Goal: Information Seeking & Learning: Learn about a topic

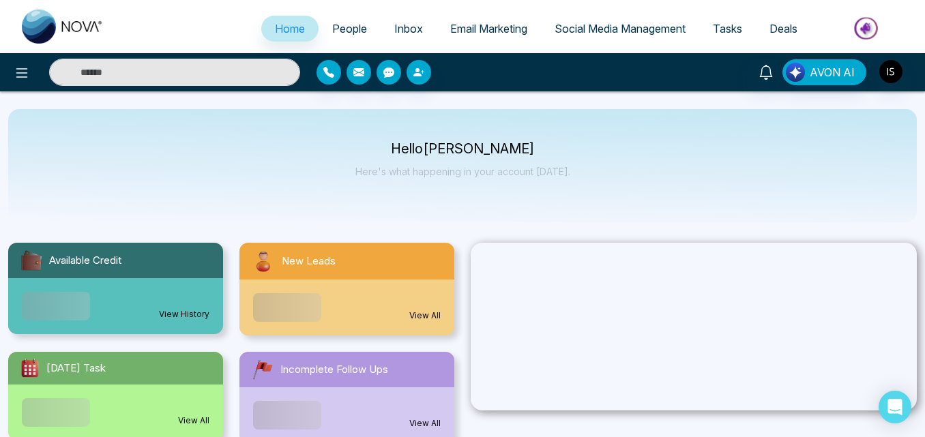
select select "*"
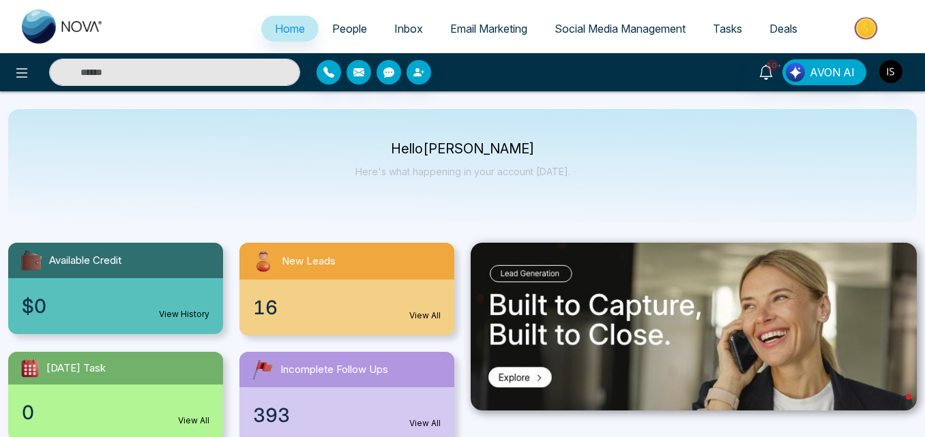
click at [336, 36] on link "People" at bounding box center [349, 29] width 62 height 26
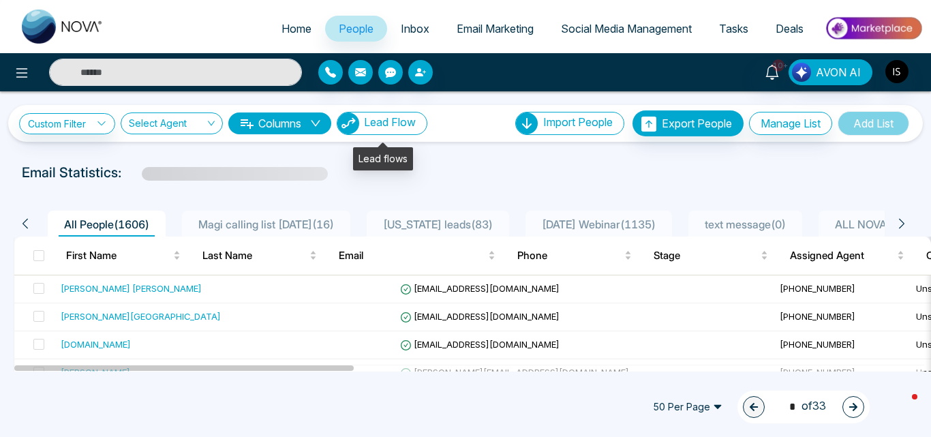
click at [395, 119] on span "Lead Flow" at bounding box center [390, 122] width 52 height 14
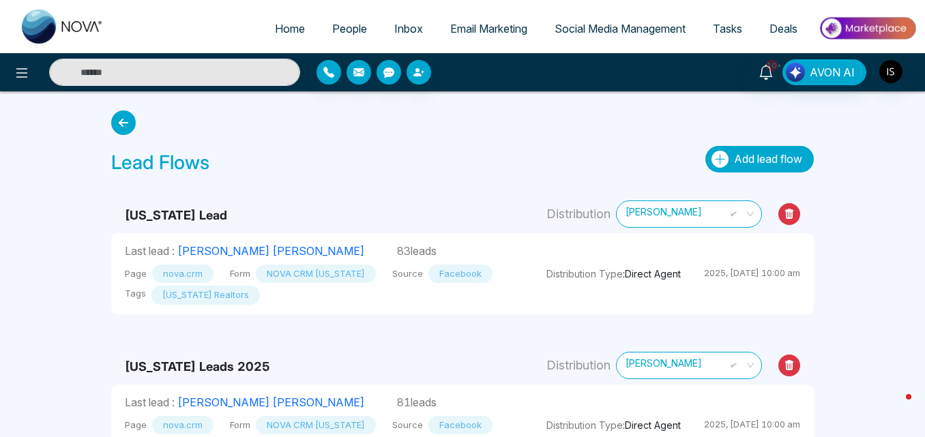
click at [745, 151] on button "Add lead flow" at bounding box center [759, 159] width 108 height 27
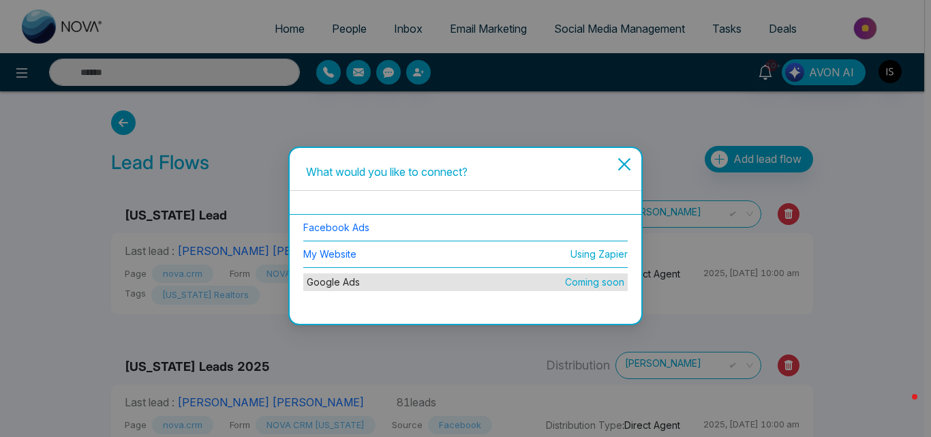
click at [617, 166] on icon "close" at bounding box center [624, 164] width 16 height 16
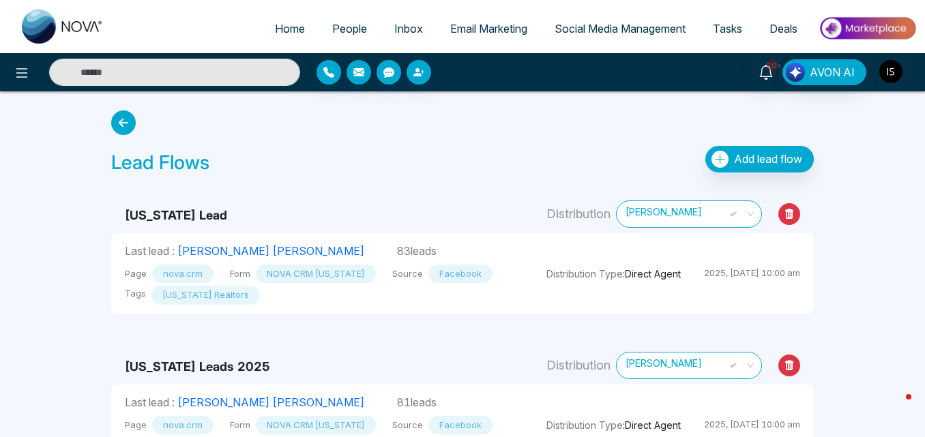
click at [891, 78] on img "button" at bounding box center [890, 71] width 23 height 23
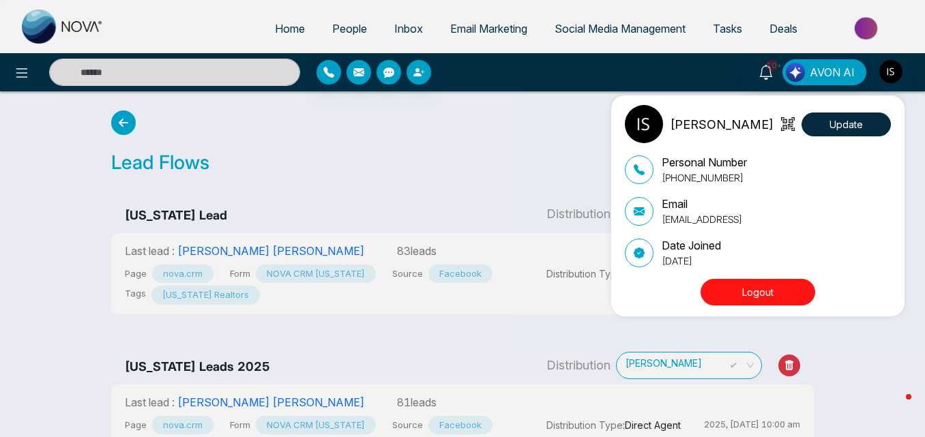
click at [747, 295] on button "Logout" at bounding box center [757, 292] width 115 height 27
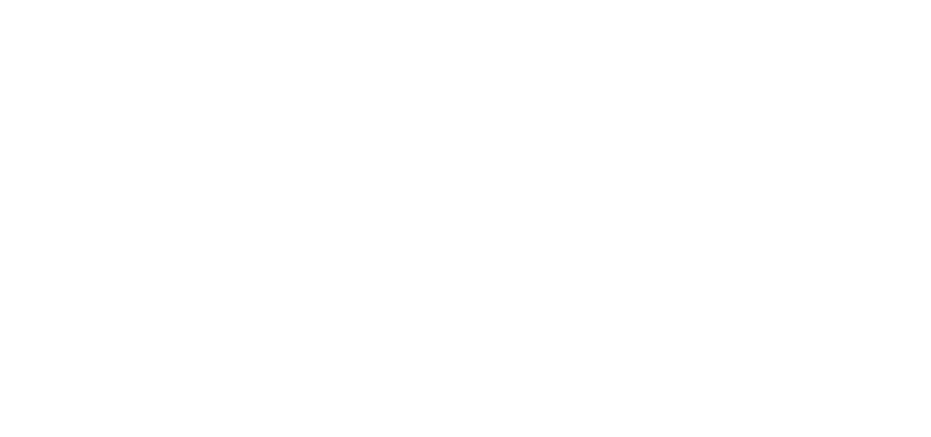
select select "*"
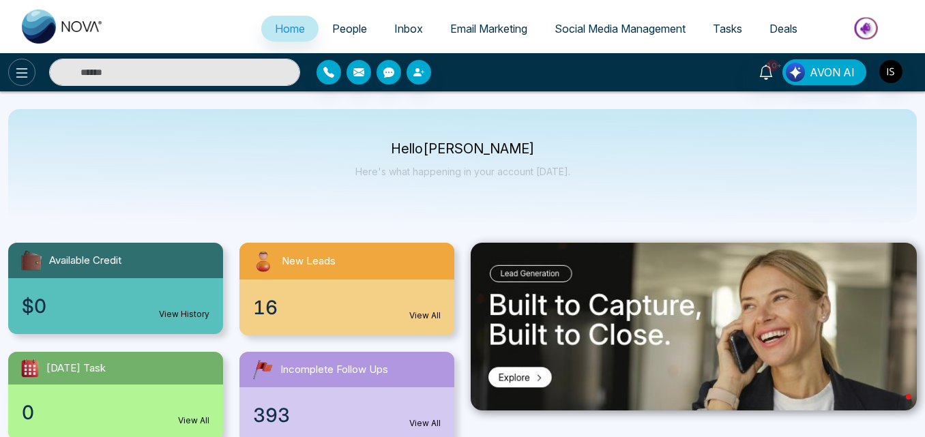
click at [21, 67] on icon at bounding box center [22, 73] width 16 height 16
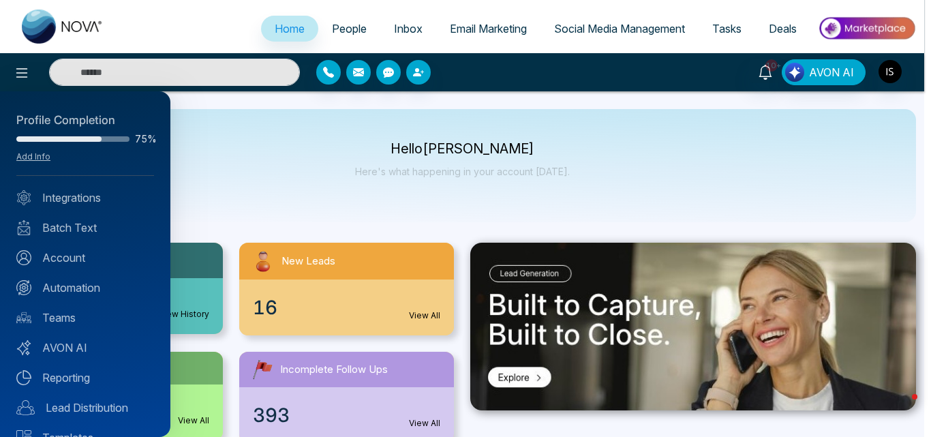
click at [526, 71] on div at bounding box center [465, 218] width 931 height 437
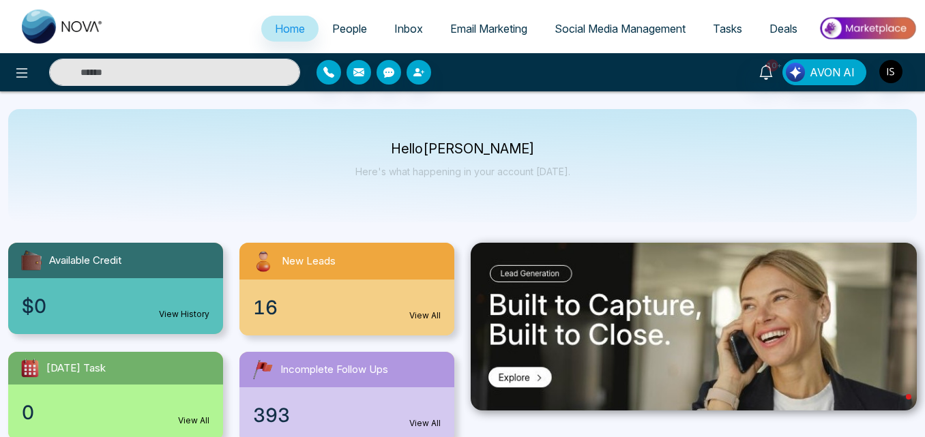
click at [861, 31] on img at bounding box center [867, 28] width 99 height 31
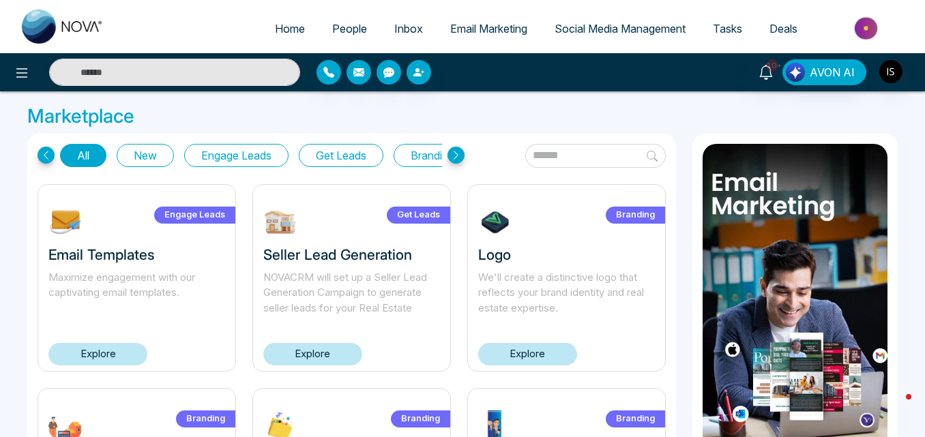
click at [158, 165] on button "New" at bounding box center [145, 155] width 57 height 23
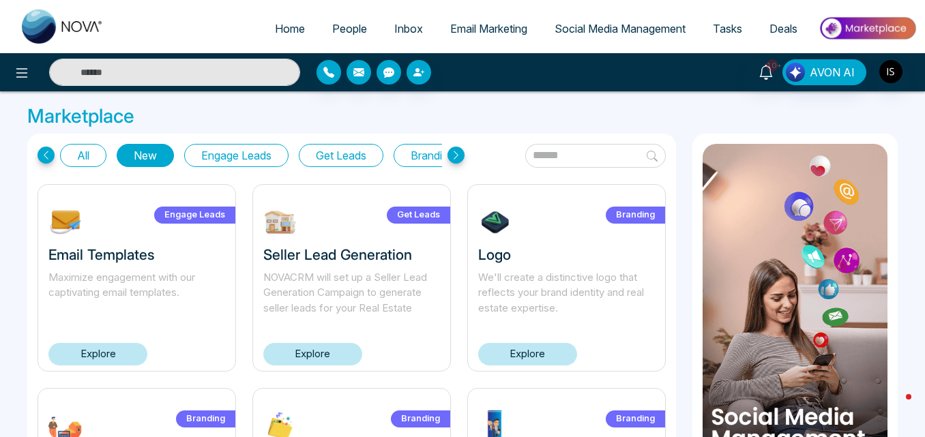
click at [455, 158] on icon at bounding box center [455, 155] width 5 height 8
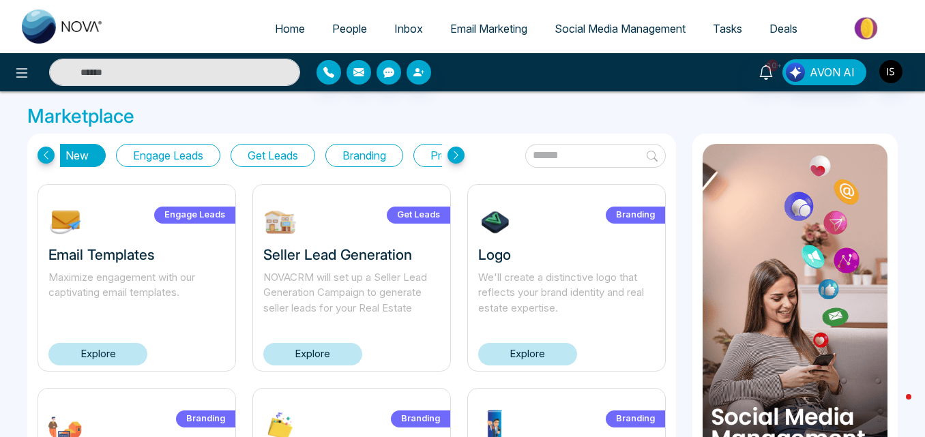
click at [455, 158] on icon at bounding box center [455, 155] width 5 height 8
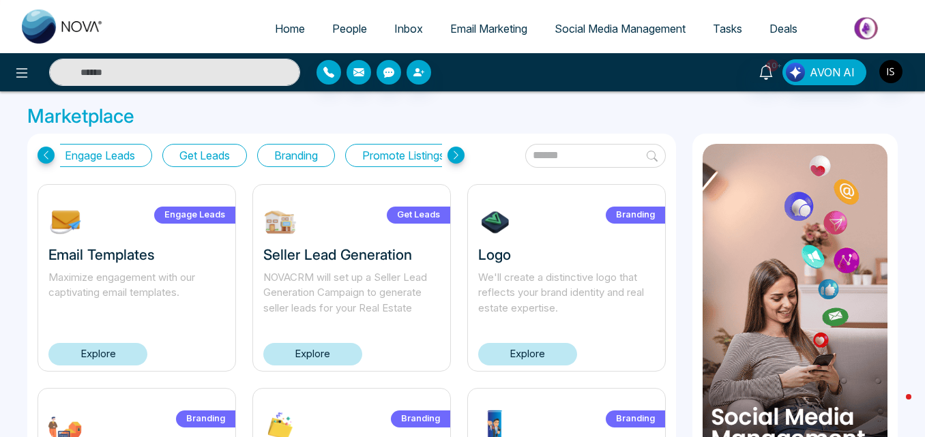
click at [455, 158] on icon at bounding box center [455, 155] width 5 height 8
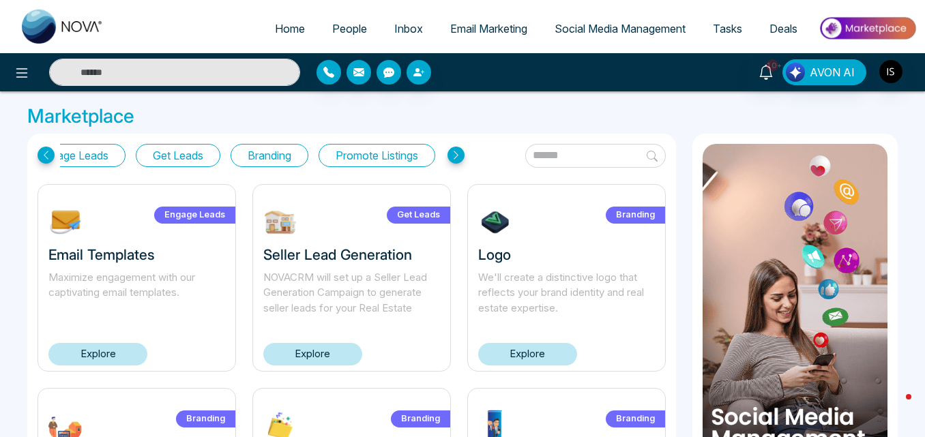
click at [455, 158] on icon at bounding box center [455, 155] width 5 height 8
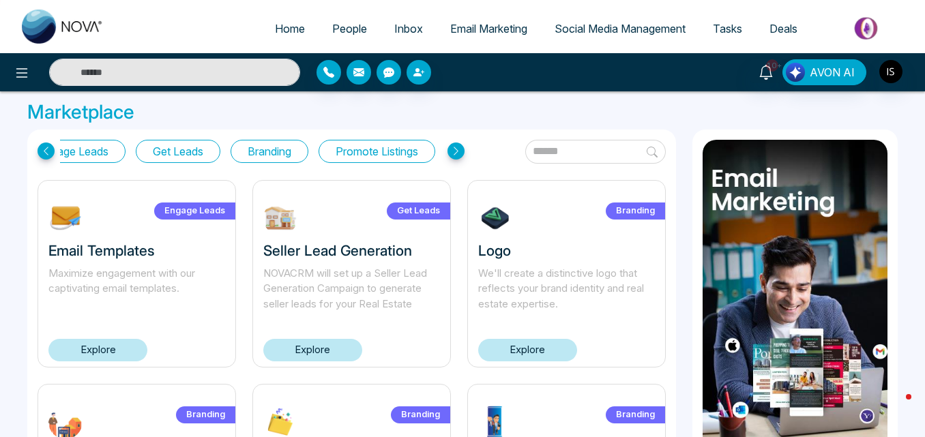
scroll to position [0, 0]
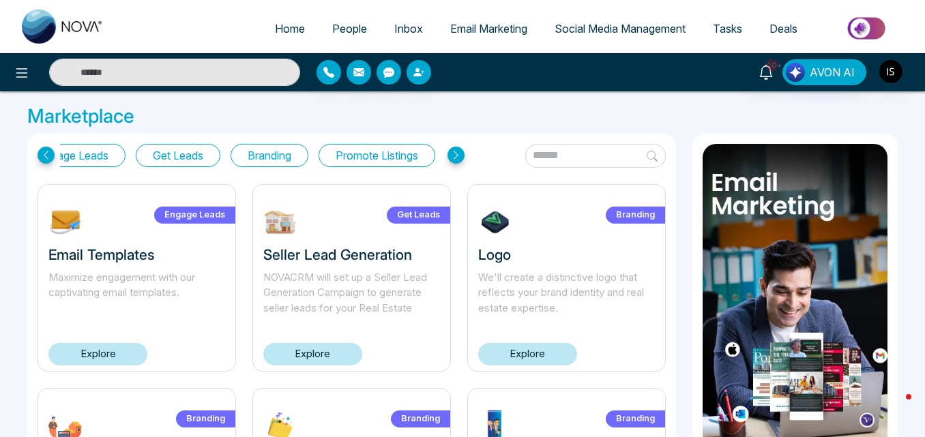
click at [739, 108] on h3 "Marketplace" at bounding box center [462, 116] width 870 height 23
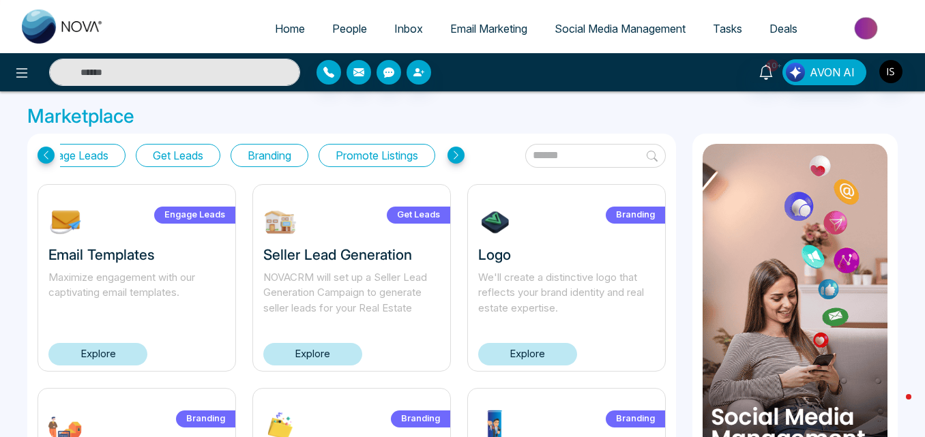
click at [288, 40] on link "Home" at bounding box center [289, 29] width 57 height 26
select select "*"
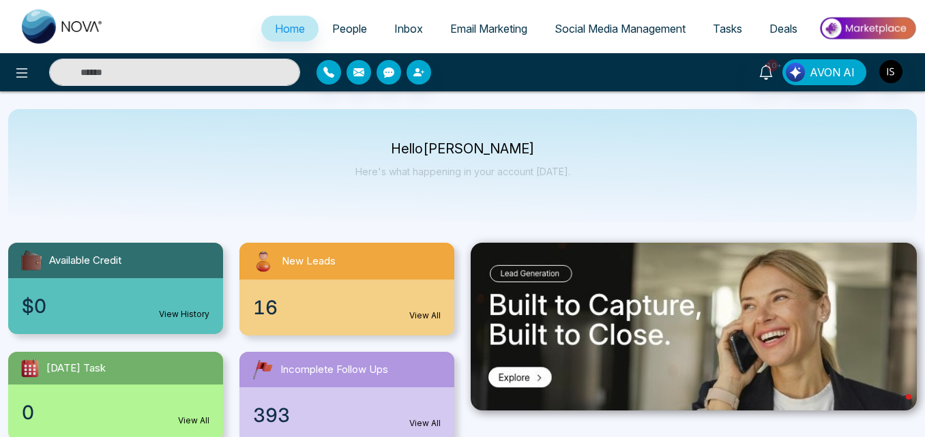
click at [873, 31] on img at bounding box center [867, 28] width 99 height 31
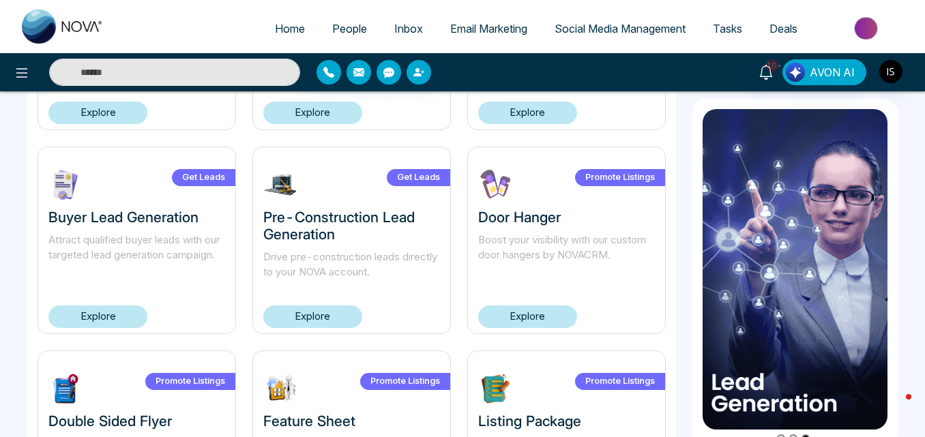
scroll to position [668, 0]
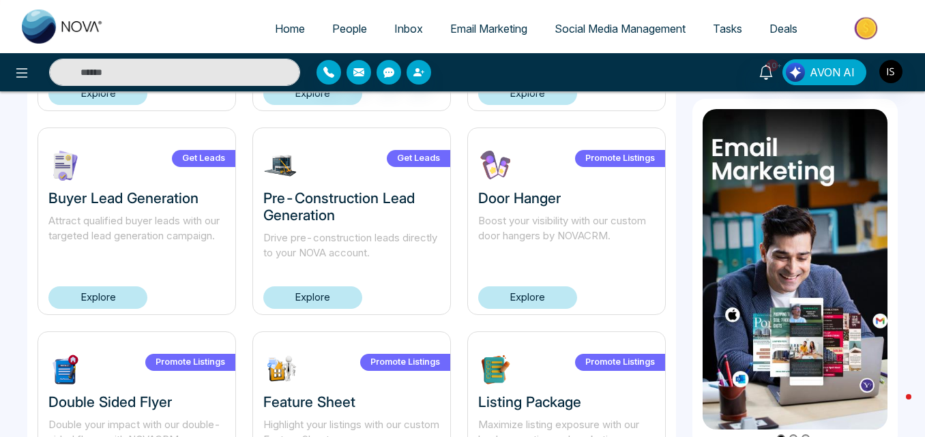
click at [520, 291] on link "Explore" at bounding box center [527, 297] width 99 height 23
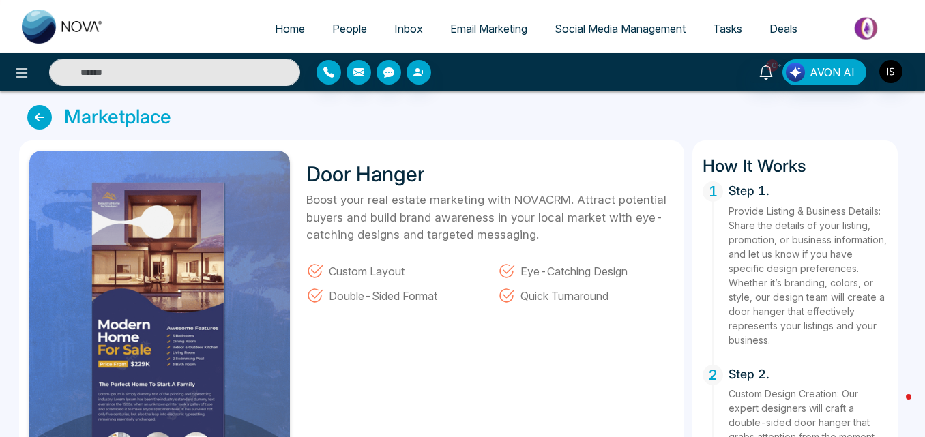
click at [37, 119] on icon at bounding box center [39, 117] width 25 height 25
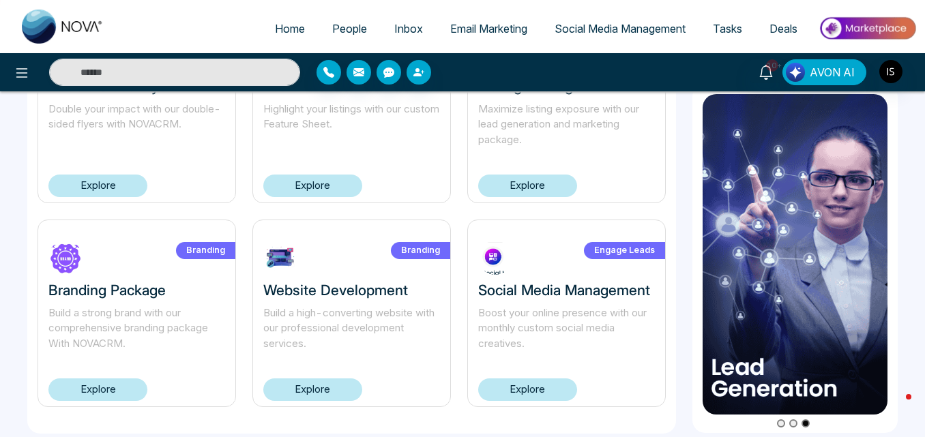
scroll to position [994, 0]
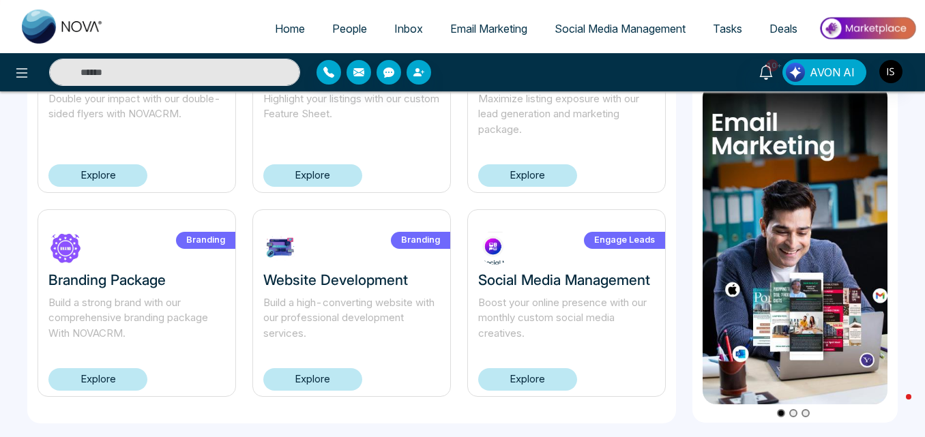
click at [272, 40] on link "Home" at bounding box center [289, 29] width 57 height 26
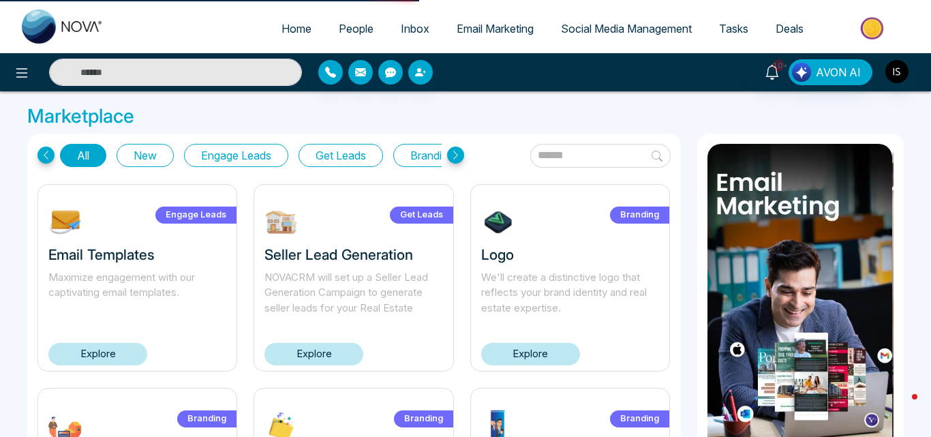
select select "*"
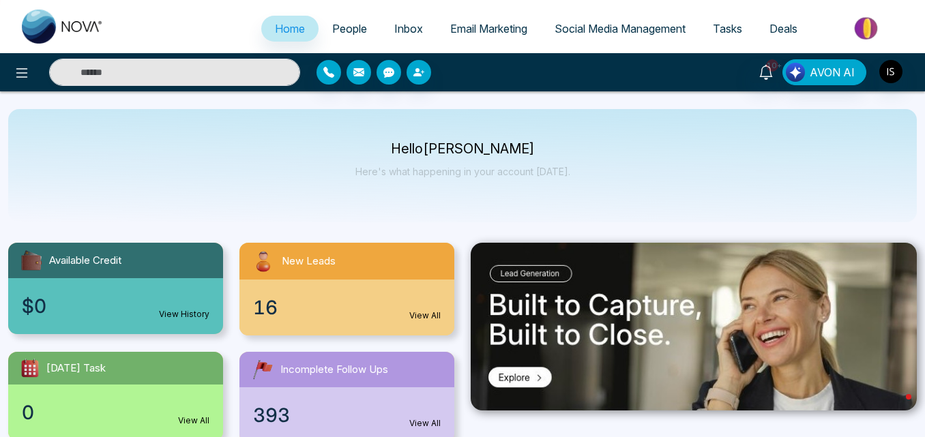
click at [884, 27] on img at bounding box center [867, 28] width 99 height 31
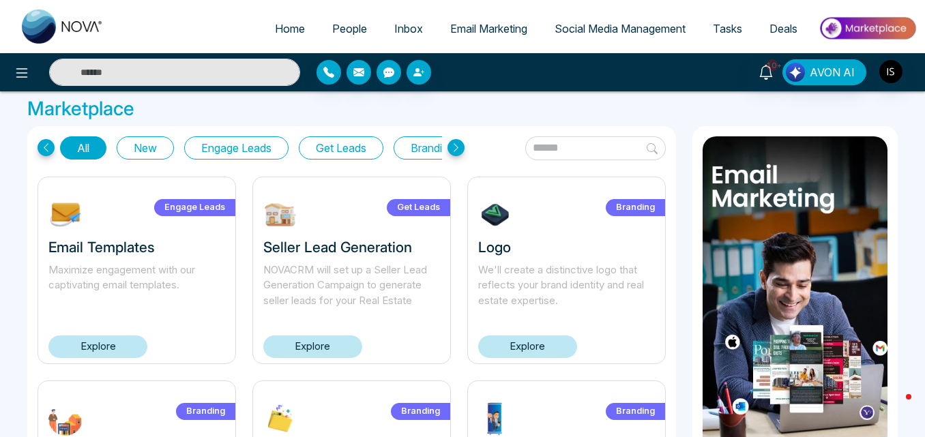
scroll to position [21, 0]
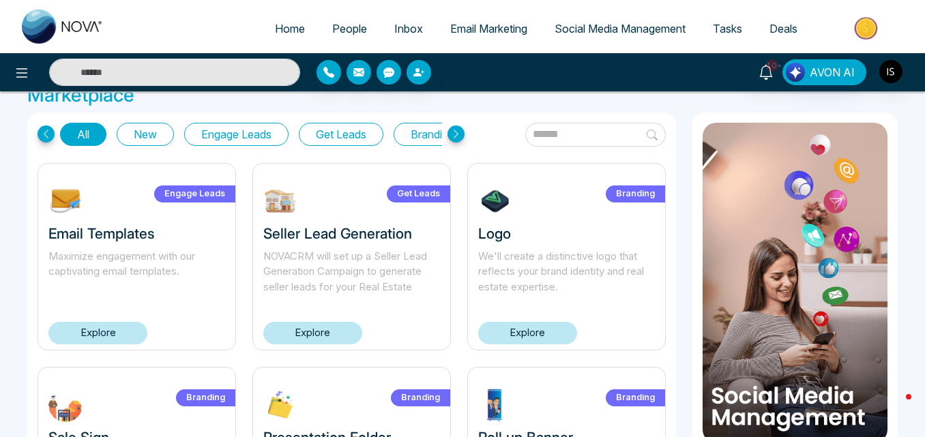
click at [461, 134] on icon at bounding box center [455, 133] width 17 height 17
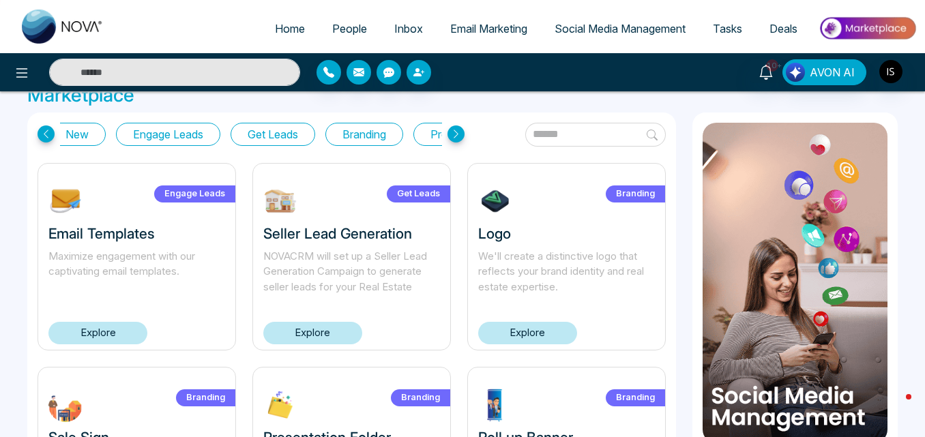
click at [461, 134] on icon at bounding box center [455, 133] width 17 height 17
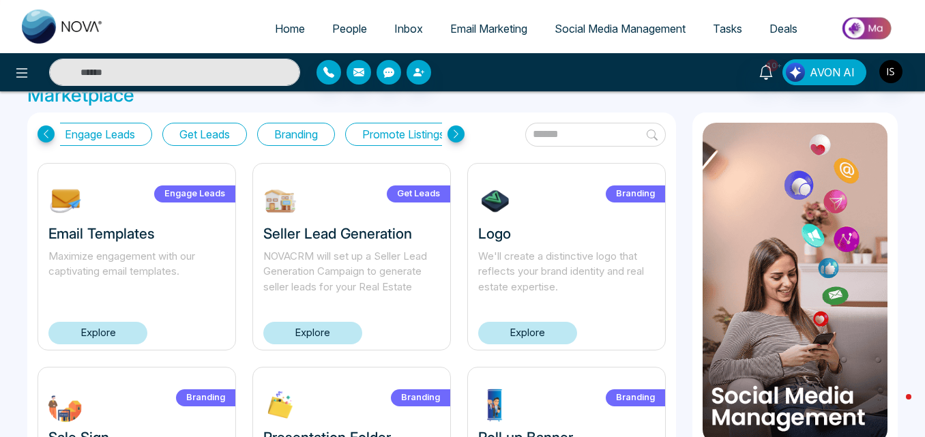
click at [461, 134] on icon at bounding box center [455, 133] width 17 height 17
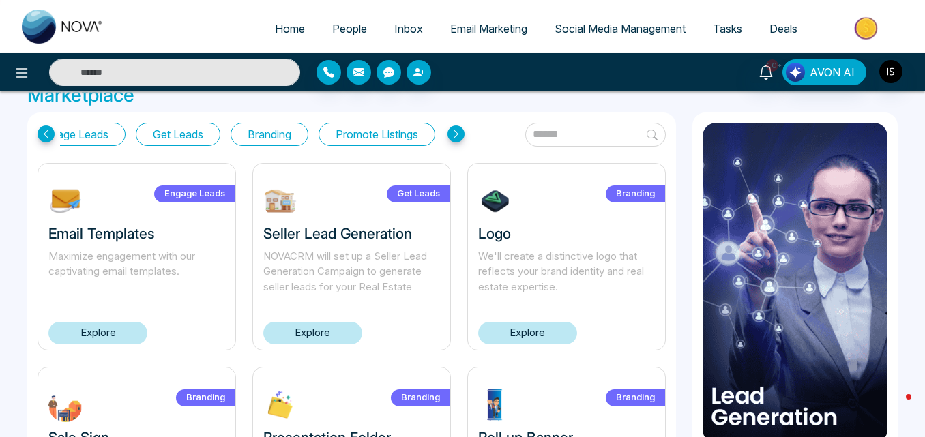
click at [461, 134] on icon at bounding box center [455, 133] width 17 height 17
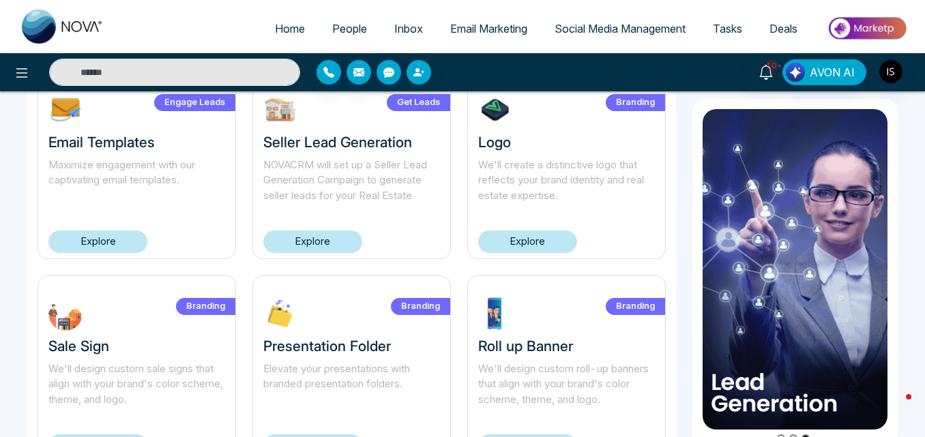
scroll to position [138, 0]
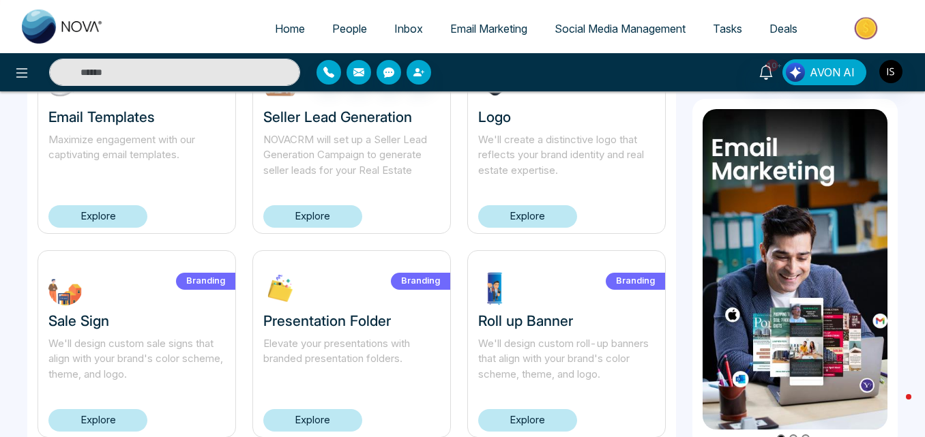
click at [507, 211] on link "Explore" at bounding box center [527, 216] width 99 height 23
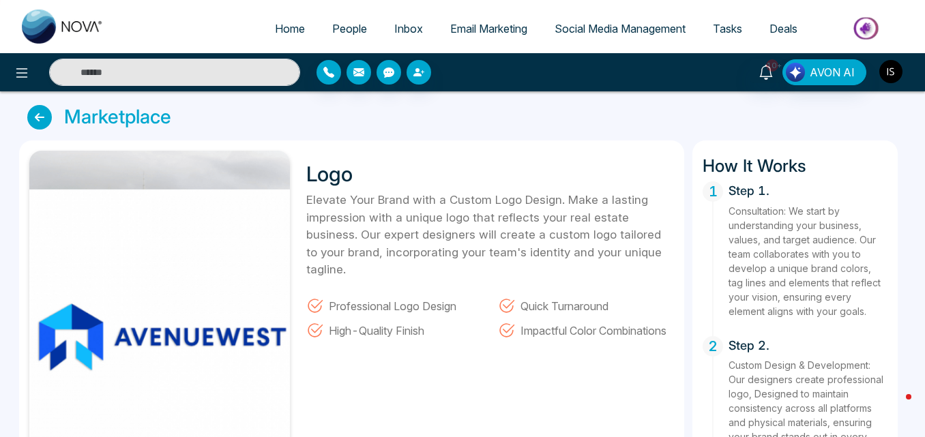
click at [890, 79] on img "button" at bounding box center [890, 71] width 23 height 23
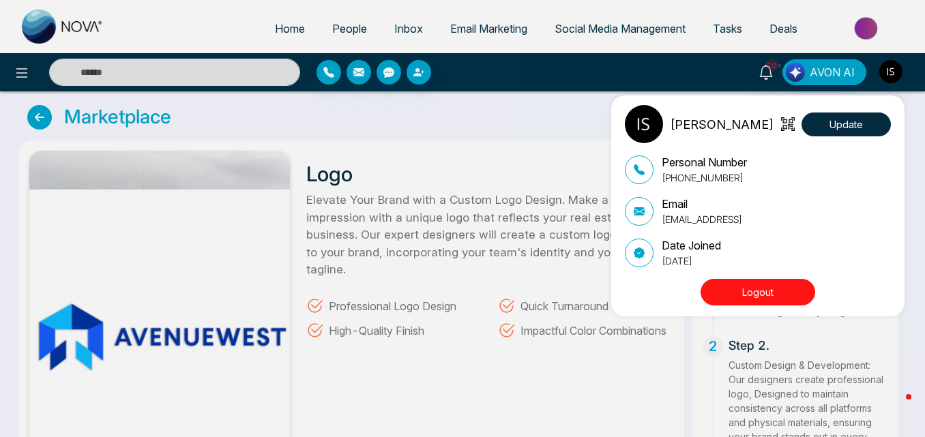
click at [768, 294] on button "Logout" at bounding box center [757, 292] width 115 height 27
